Goal: Task Accomplishment & Management: Use online tool/utility

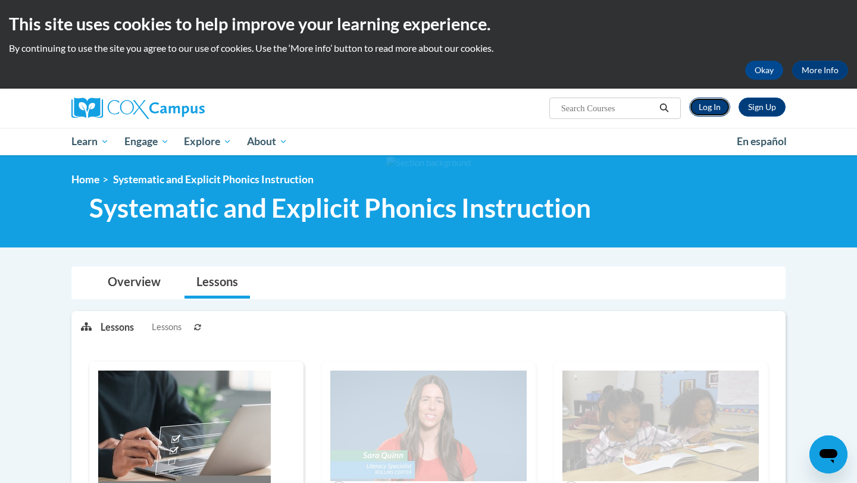
click at [706, 106] on link "Log In" at bounding box center [709, 107] width 41 height 19
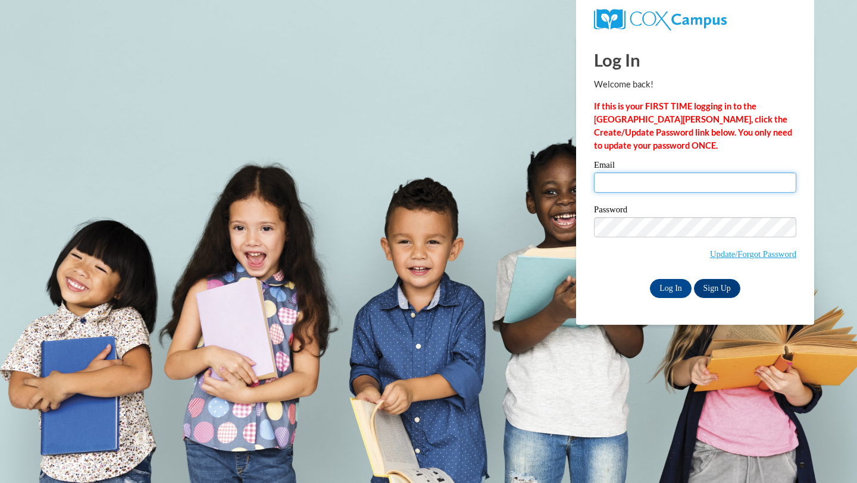
click at [648, 191] on input "Email" at bounding box center [695, 183] width 202 height 20
type input "adkare5705@ung.edu"
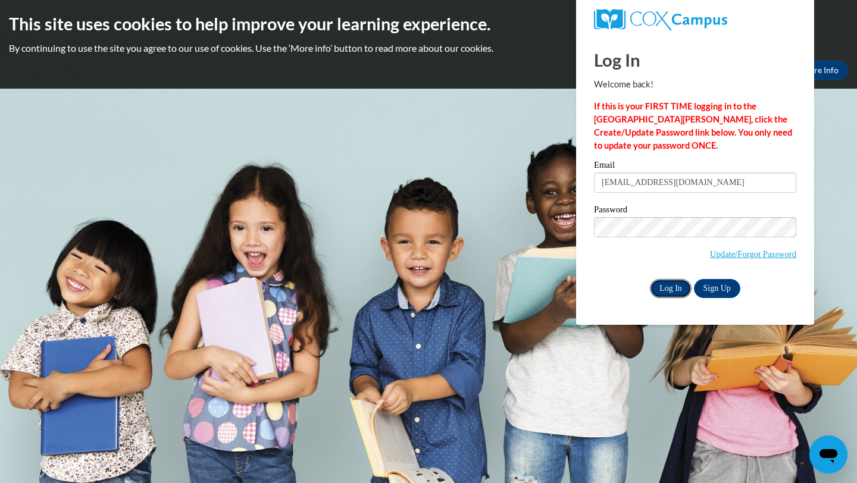
click at [668, 287] on input "Log In" at bounding box center [671, 288] width 42 height 19
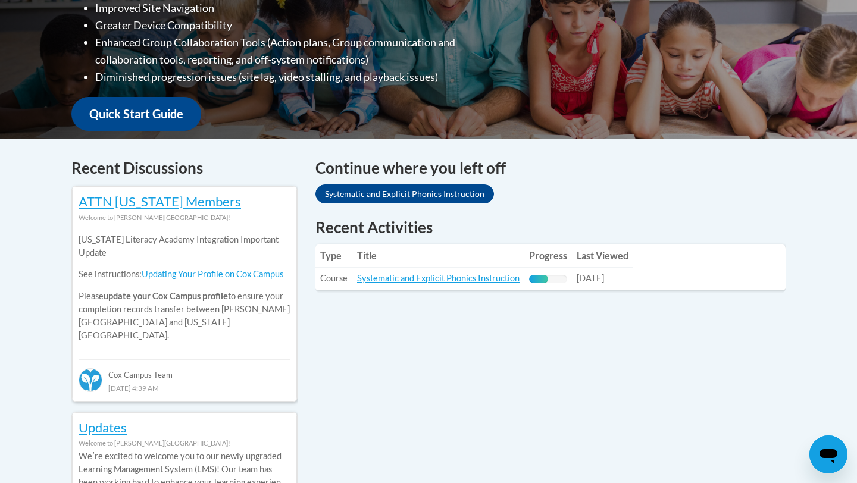
scroll to position [371, 0]
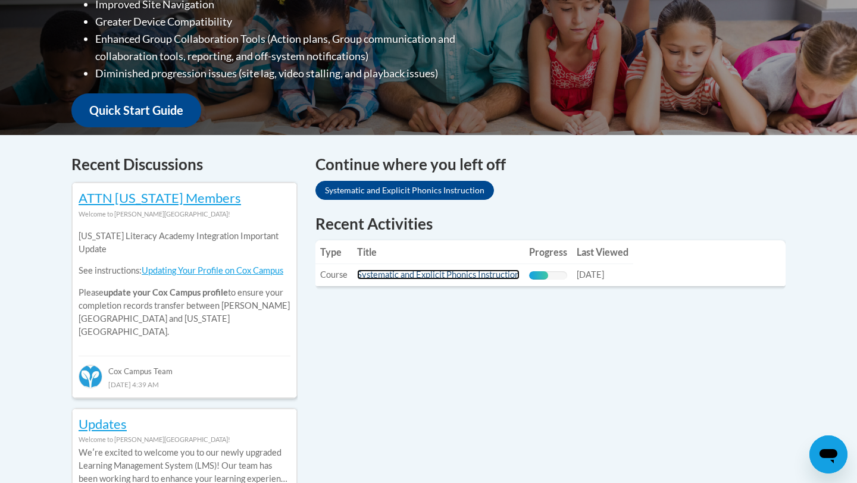
click at [500, 274] on link "Systematic and Explicit Phonics Instruction" at bounding box center [438, 275] width 162 height 10
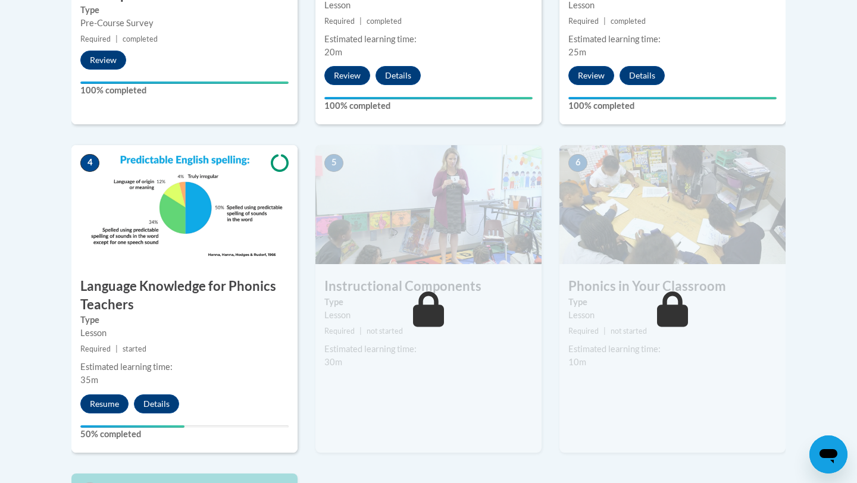
scroll to position [570, 0]
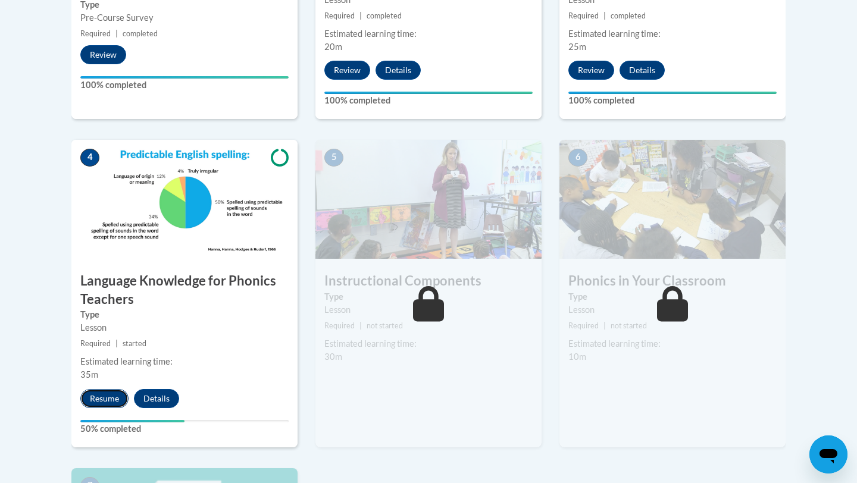
click at [106, 399] on button "Resume" at bounding box center [104, 398] width 48 height 19
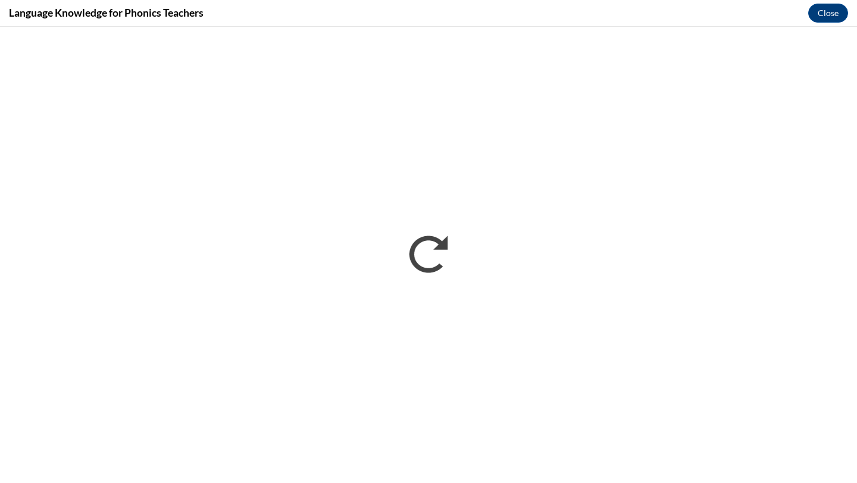
scroll to position [0, 0]
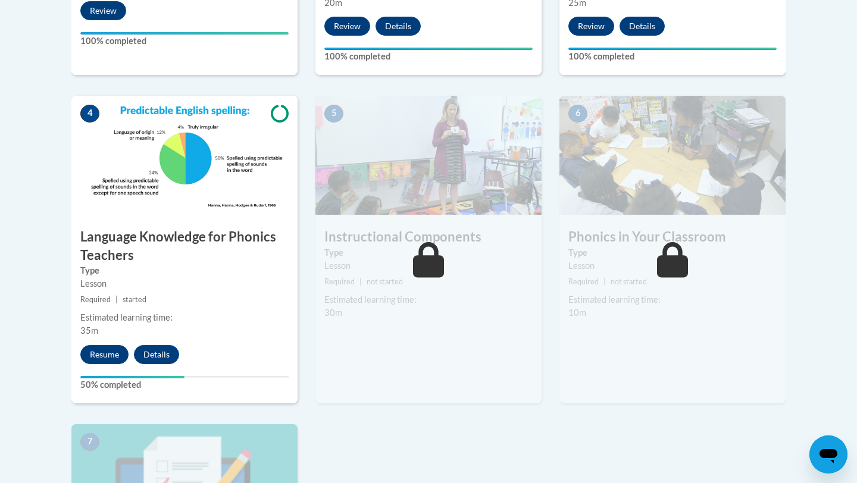
scroll to position [626, 0]
